Goal: Information Seeking & Learning: Learn about a topic

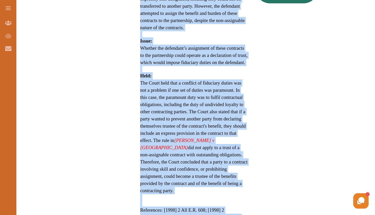
scroll to position [369, 0]
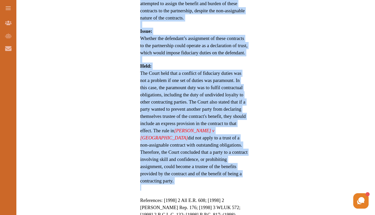
drag, startPoint x: 140, startPoint y: 29, endPoint x: 176, endPoint y: 152, distance: 128.3
click at [176, 152] on div "[PERSON_NAME] [PERSON_NAME] Productions Inc v Warren [1998] 2 All E.R. 608 is a…" at bounding box center [194, 13] width 124 height 541
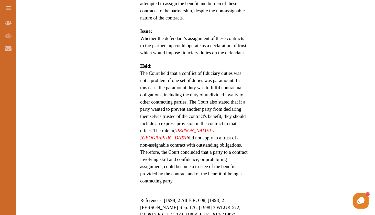
click at [227, 175] on div "We do not allow selecting and copying of our content. You can get our subscript…" at bounding box center [187, 107] width 375 height 215
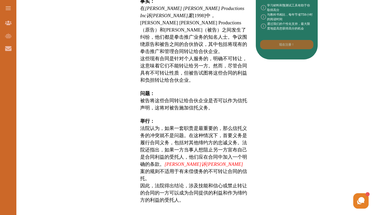
scroll to position [271, 0]
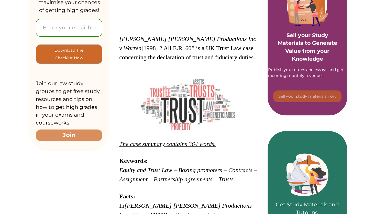
scroll to position [118, 0]
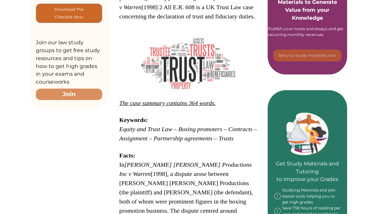
click at [164, 110] on em "The case summary contains 364 words." at bounding box center [177, 112] width 75 height 5
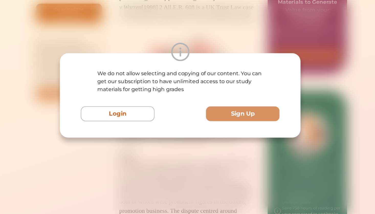
click at [198, 22] on div "We do not allow selecting and copying of our content. You can get our subscript…" at bounding box center [187, 107] width 375 height 214
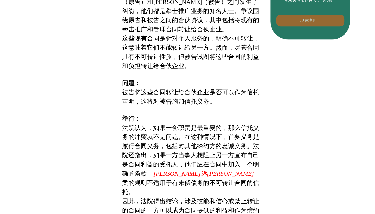
scroll to position [253, 0]
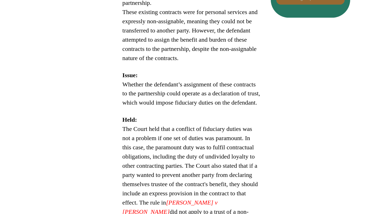
scroll to position [302, 0]
